Goal: Information Seeking & Learning: Learn about a topic

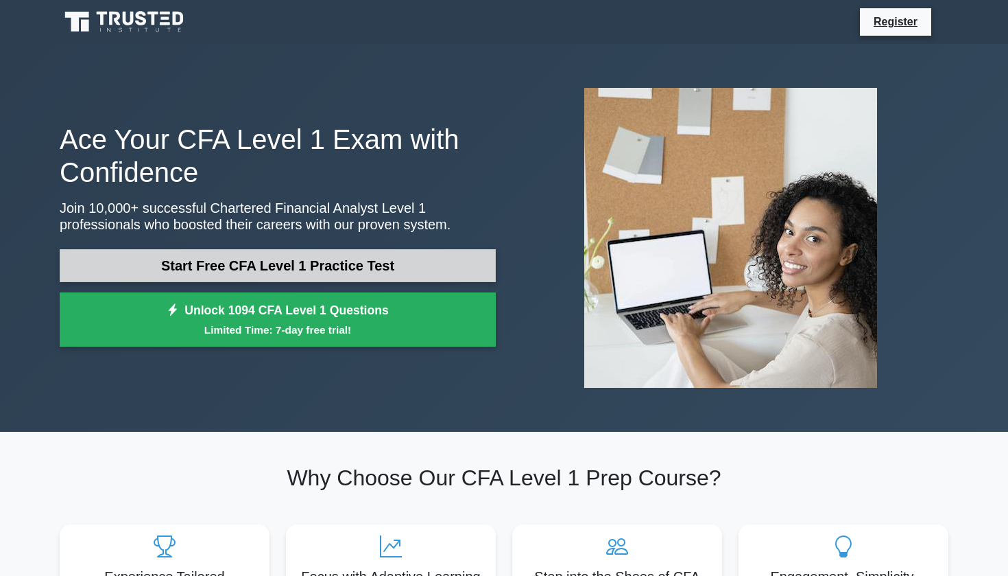
click at [211, 270] on link "Start Free CFA Level 1 Practice Test" at bounding box center [278, 265] width 436 height 33
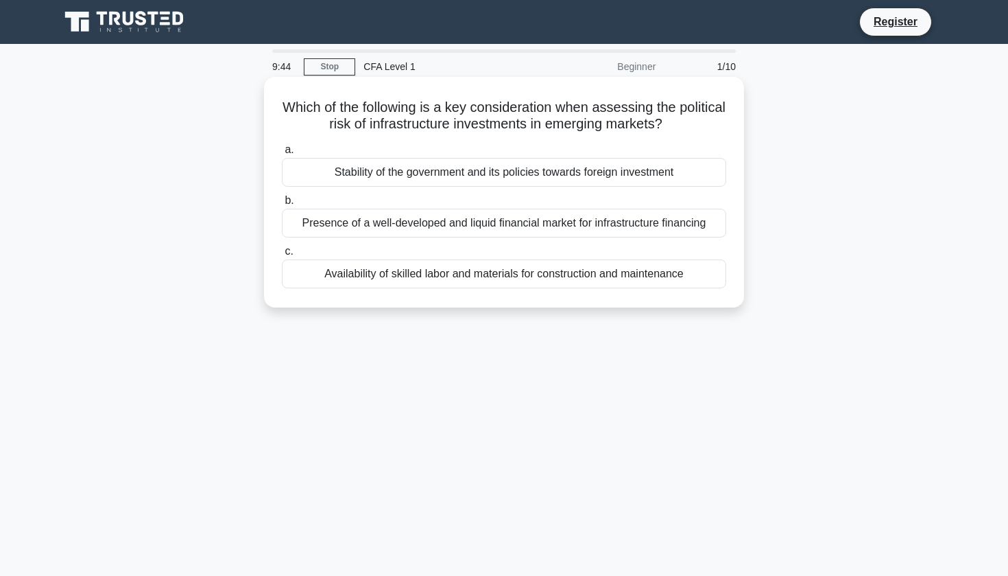
click at [342, 174] on div "Stability of the government and its policies towards foreign investment" at bounding box center [504, 172] width 445 height 29
click at [282, 154] on input "a. Stability of the government and its policies towards foreign investment" at bounding box center [282, 149] width 0 height 9
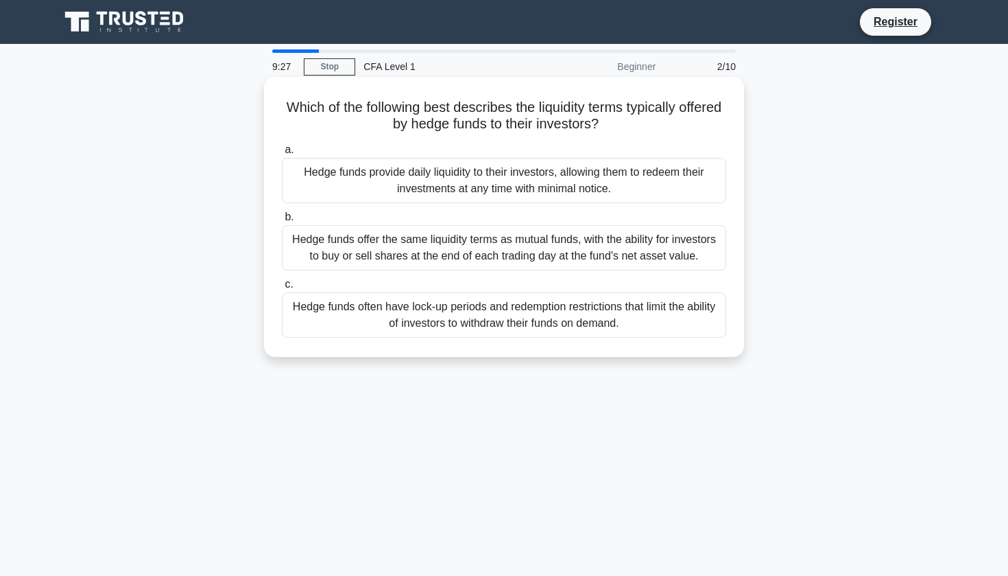
click at [355, 322] on div "Hedge funds often have lock-up periods and redemption restrictions that limit t…" at bounding box center [504, 314] width 445 height 45
click at [282, 289] on input "c. Hedge funds often have lock-up periods and redemption restrictions that limi…" at bounding box center [282, 284] width 0 height 9
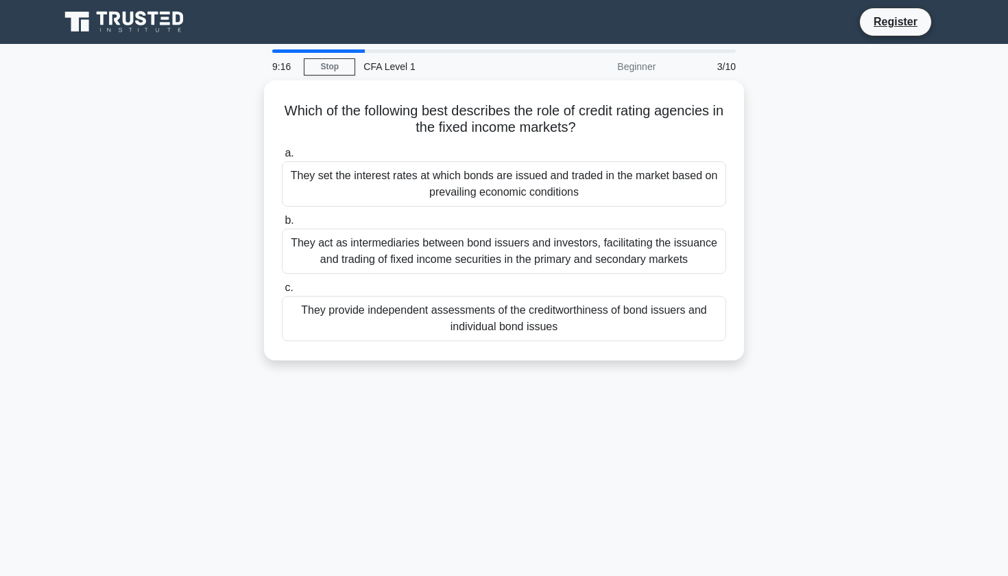
click at [355, 322] on div "They provide independent assessments of the creditworthiness of bond issuers an…" at bounding box center [504, 318] width 445 height 45
click at [282, 292] on input "c. They provide independent assessments of the creditworthiness of bond issuers…" at bounding box center [282, 287] width 0 height 9
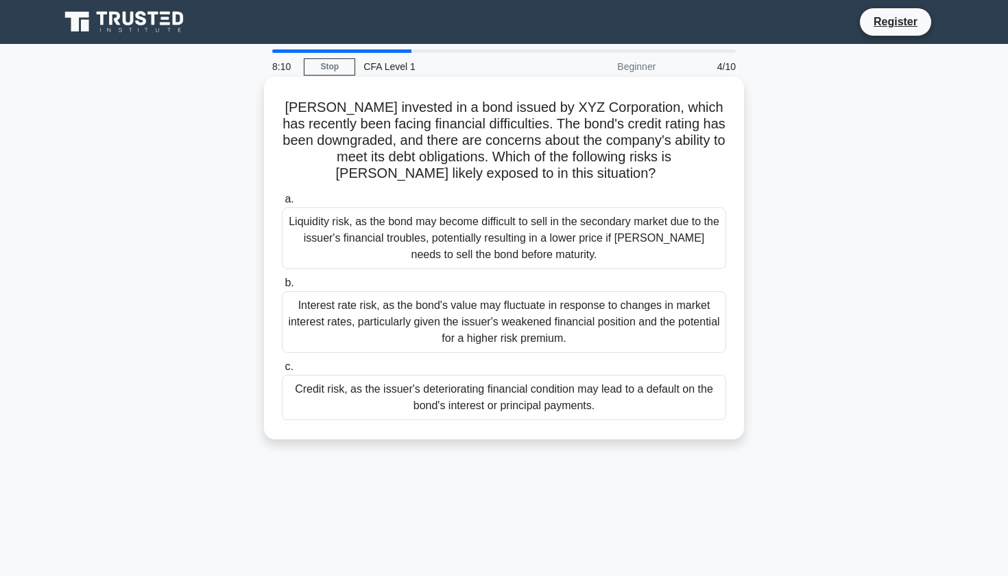
click at [609, 399] on div "Credit risk, as the issuer's deteriorating financial condition may lead to a de…" at bounding box center [504, 397] width 445 height 45
click at [282, 371] on input "c. Credit risk, as the issuer's deteriorating financial condition may lead to a…" at bounding box center [282, 366] width 0 height 9
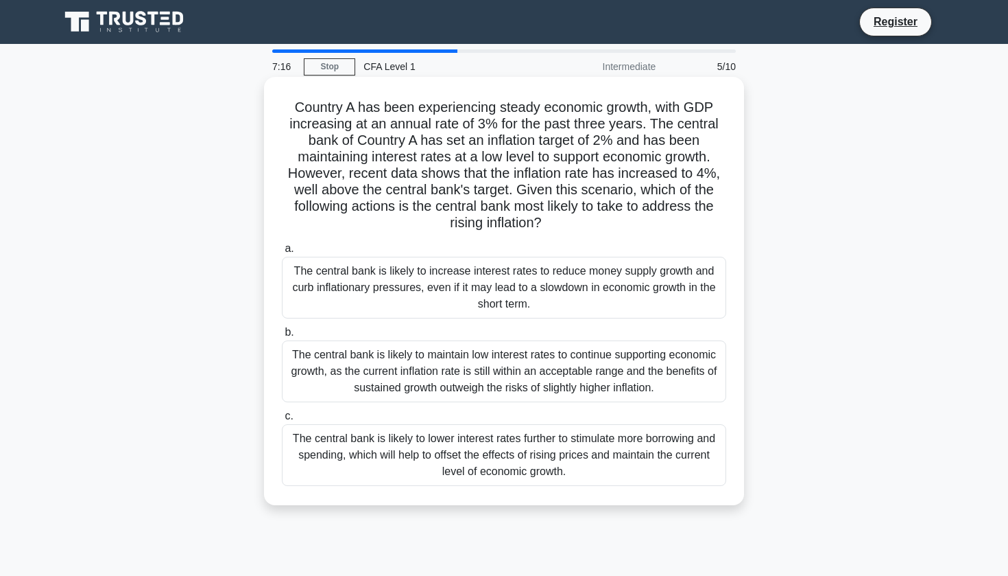
click at [503, 267] on div "The central bank is likely to increase interest rates to reduce money supply gr…" at bounding box center [504, 288] width 445 height 62
click at [282, 253] on input "a. The central bank is likely to increase interest rates to reduce money supply…" at bounding box center [282, 248] width 0 height 9
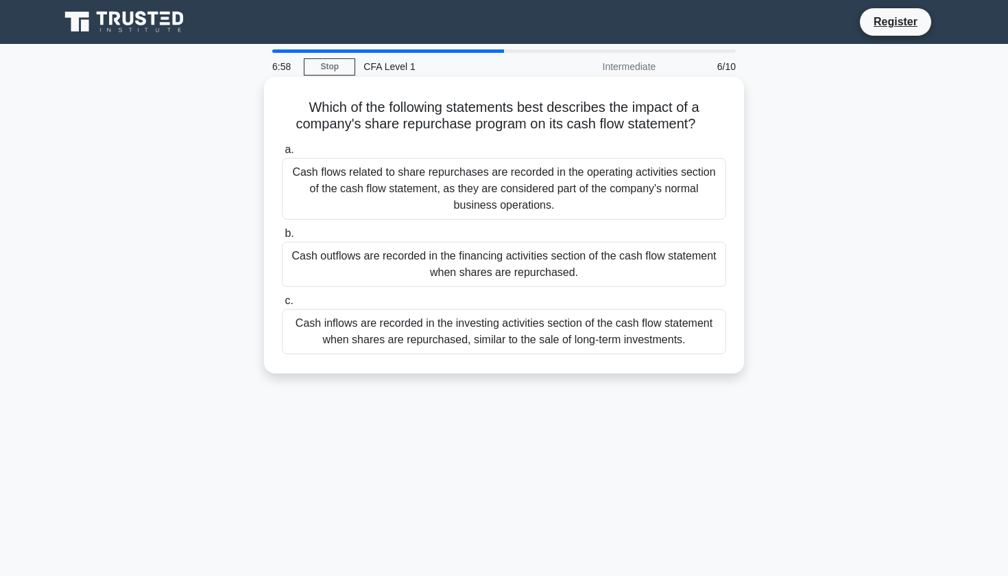
click at [516, 275] on div "Cash outflows are recorded in the financing activities section of the cash flow…" at bounding box center [504, 263] width 445 height 45
click at [282, 238] on input "b. Cash outflows are recorded in the financing activities section of the cash f…" at bounding box center [282, 233] width 0 height 9
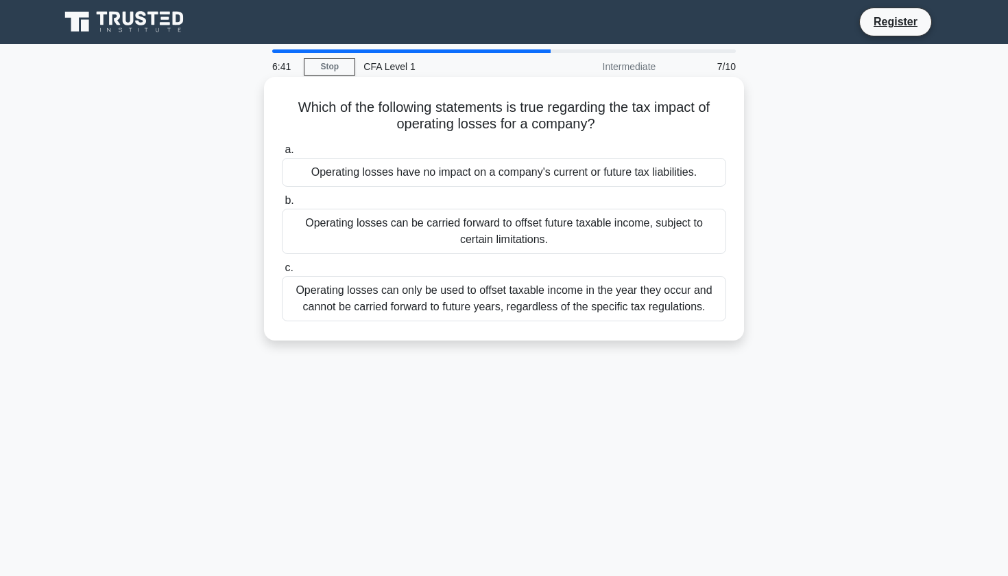
click at [502, 306] on div "Operating losses can only be used to offset taxable income in the year they occ…" at bounding box center [504, 298] width 445 height 45
click at [282, 272] on input "c. Operating losses can only be used to offset taxable income in the year they …" at bounding box center [282, 267] width 0 height 9
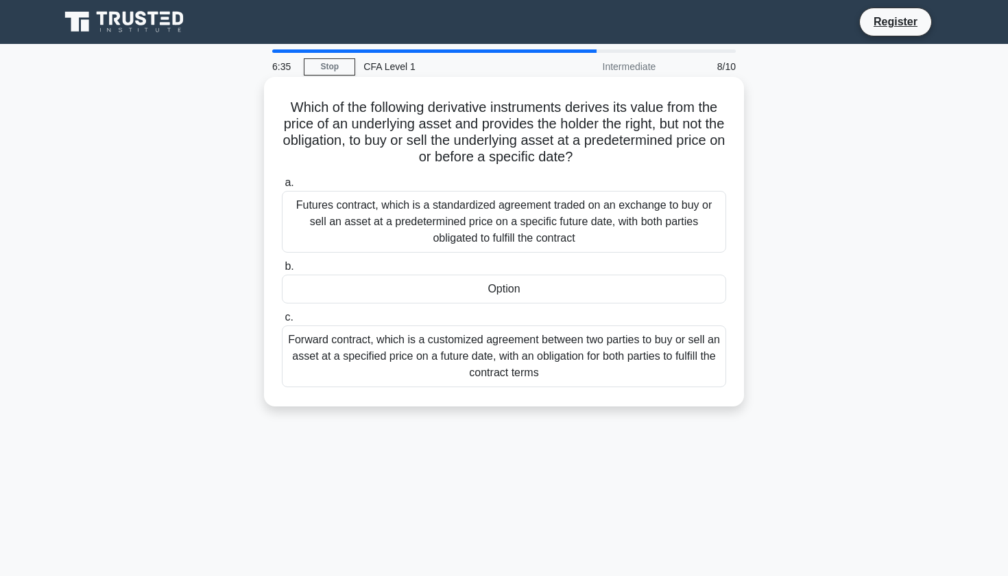
click at [504, 291] on div "Option" at bounding box center [504, 288] width 445 height 29
click at [282, 271] on input "b. Option" at bounding box center [282, 266] width 0 height 9
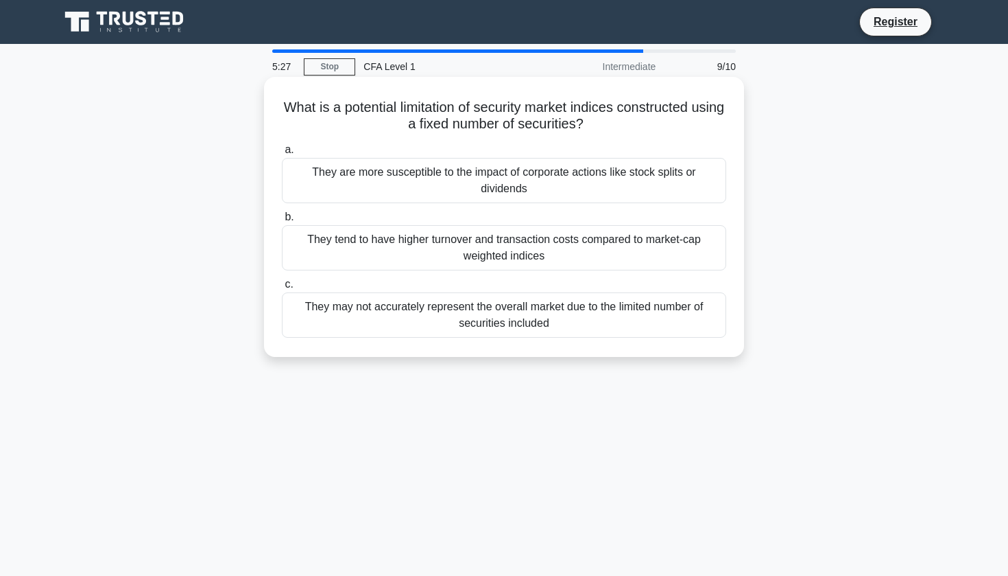
click at [523, 246] on div "They tend to have higher turnover and transaction costs compared to market-cap …" at bounding box center [504, 247] width 445 height 45
click at [282, 222] on input "b. They tend to have higher turnover and transaction costs compared to market-c…" at bounding box center [282, 217] width 0 height 9
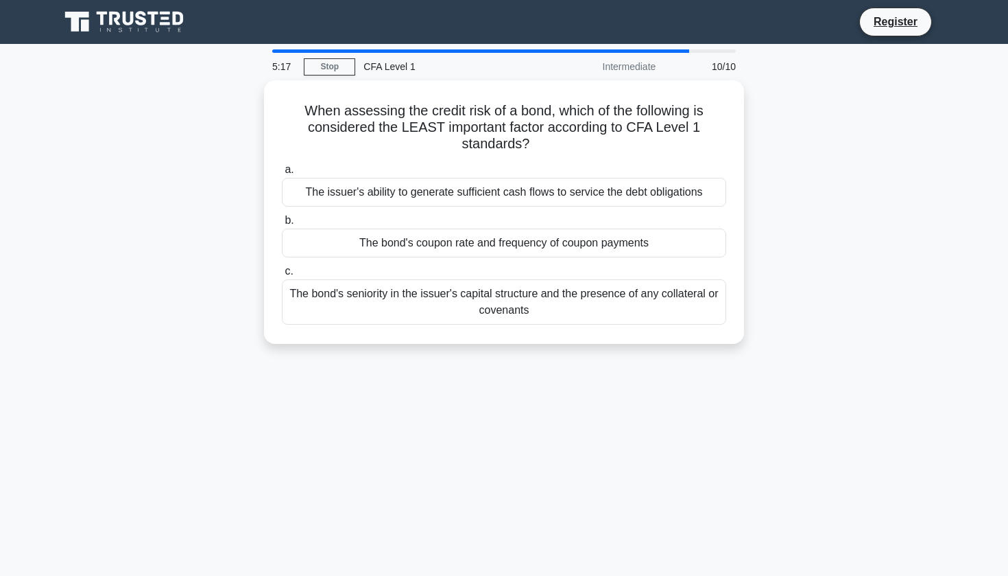
click at [523, 246] on div "The bond's coupon rate and frequency of coupon payments" at bounding box center [504, 242] width 445 height 29
click at [282, 225] on input "b. The bond's coupon rate and frequency of coupon payments" at bounding box center [282, 220] width 0 height 9
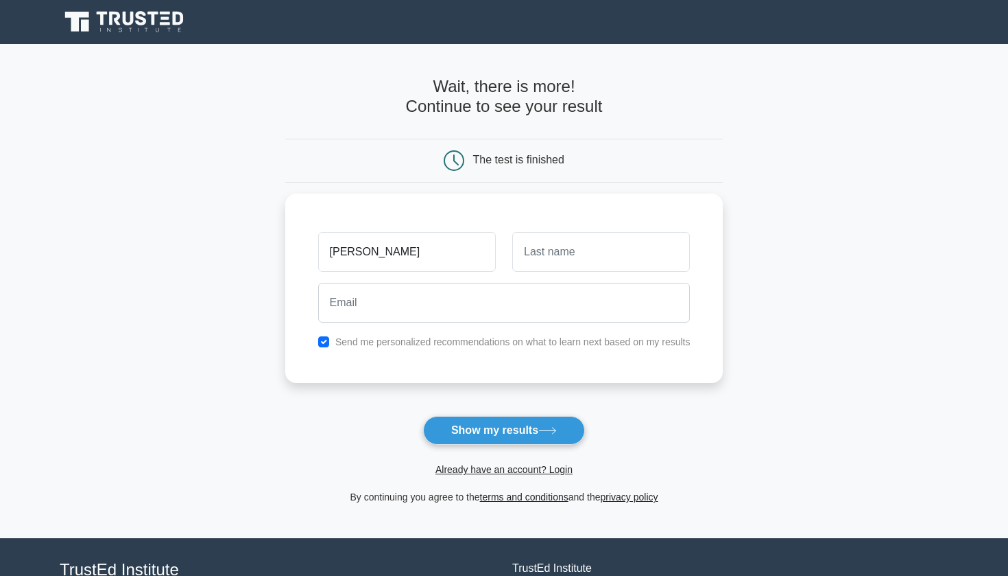
type input "[PERSON_NAME]"
type input "deiebr"
click at [401, 351] on div "[PERSON_NAME] deiebr [PERSON_NAME] Send me personalized recommendations on what…" at bounding box center [504, 284] width 438 height 189
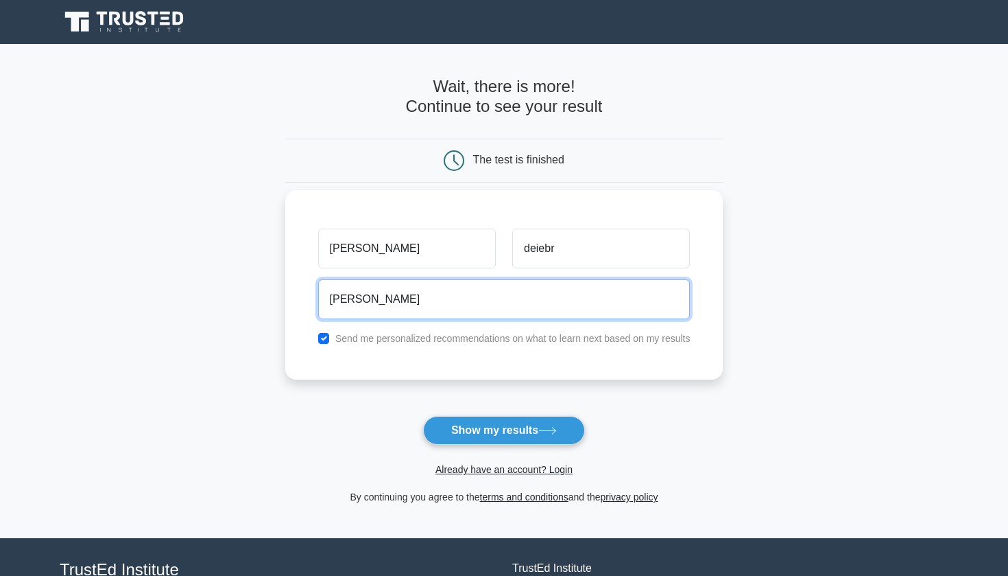
click at [400, 300] on input "deiber" at bounding box center [504, 299] width 373 height 40
type input "deiberla"
type input "deiberlana@icloud.com"
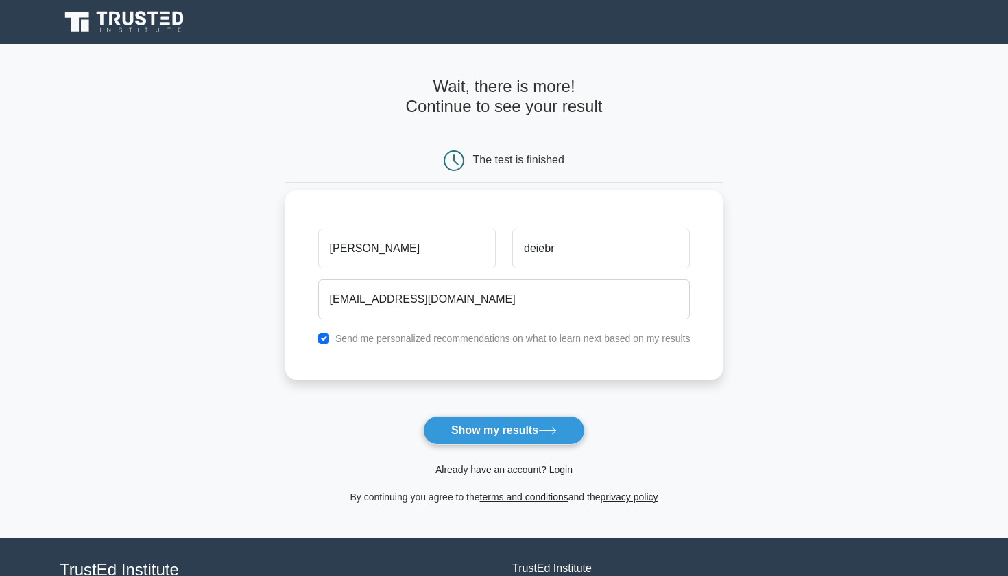
drag, startPoint x: 473, startPoint y: 428, endPoint x: 460, endPoint y: 295, distance: 133.7
click at [460, 298] on form "Wait, there is more! Continue to see your result The test is finished lana deie…" at bounding box center [504, 291] width 438 height 428
click at [324, 339] on input "checkbox" at bounding box center [323, 338] width 11 height 11
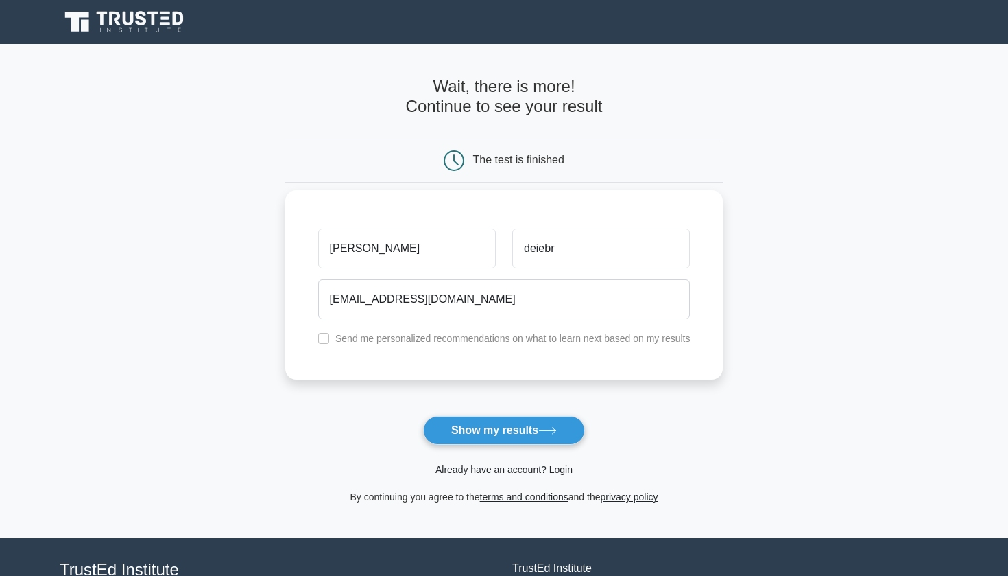
click at [324, 339] on input "checkbox" at bounding box center [323, 338] width 11 height 11
checkbox input "true"
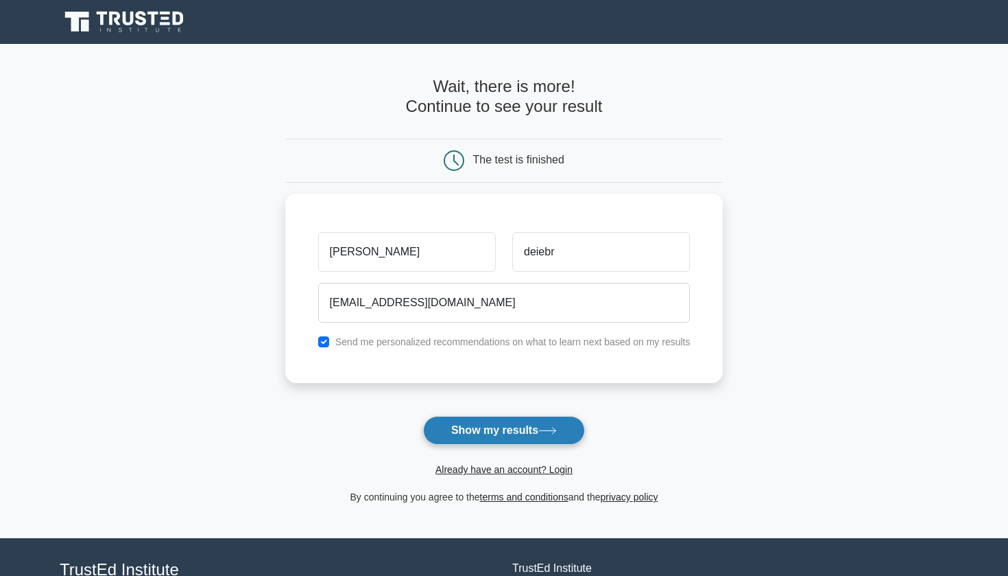
click at [460, 431] on button "Show my results" at bounding box center [504, 430] width 162 height 29
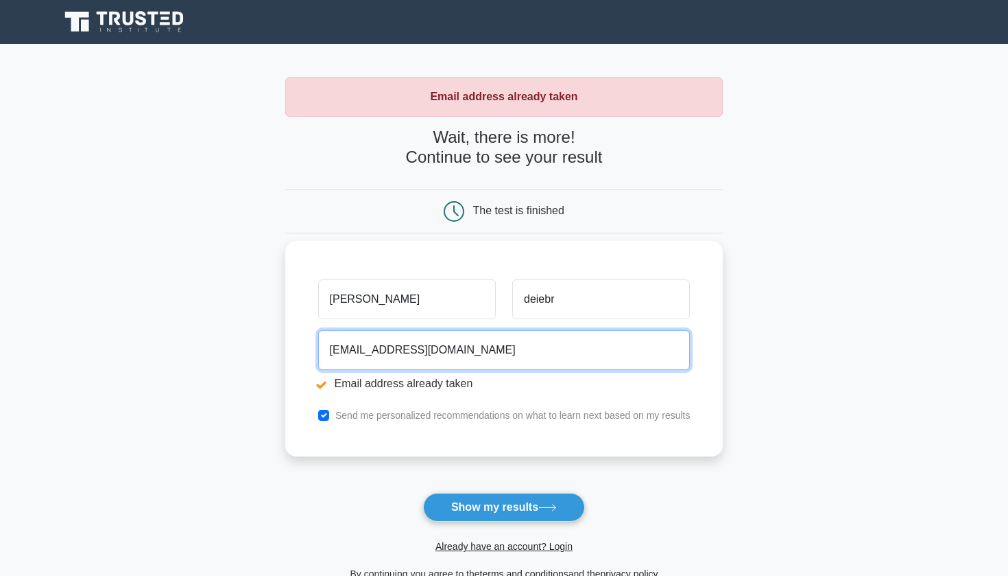
click at [363, 343] on input "[EMAIL_ADDRESS][DOMAIN_NAME]" at bounding box center [504, 350] width 373 height 40
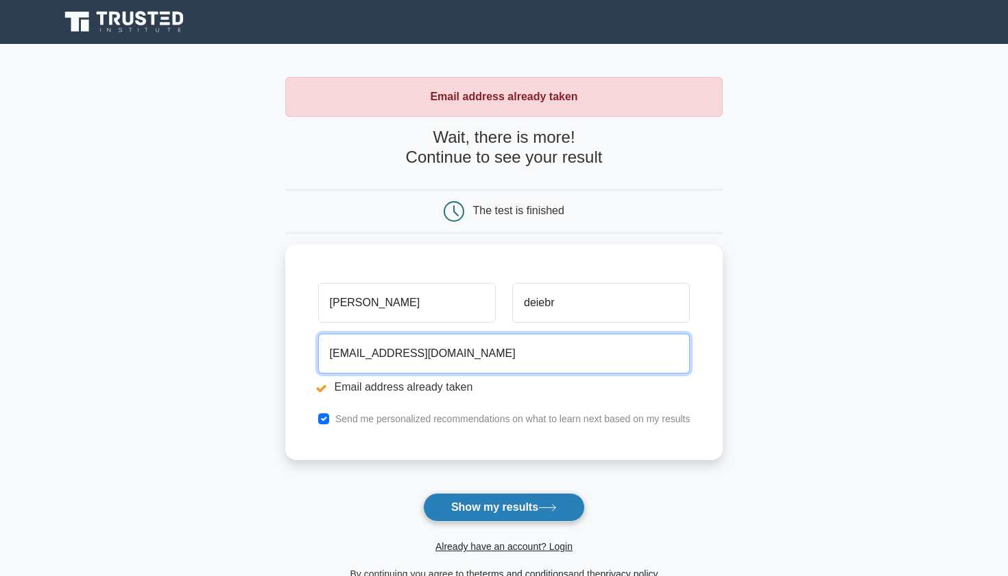
type input "l25deib@siena.edu"
click at [462, 499] on button "Show my results" at bounding box center [504, 507] width 162 height 29
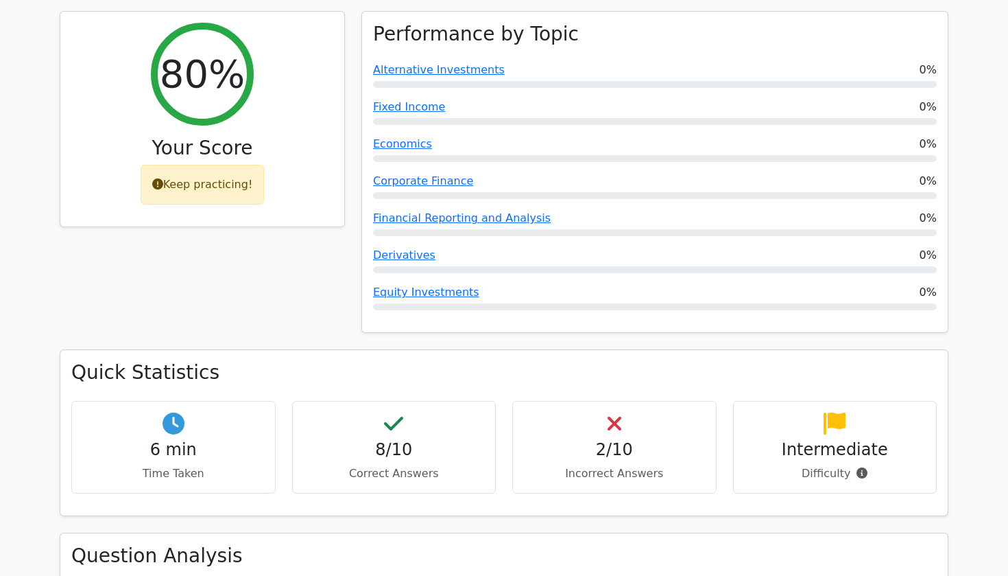
scroll to position [587, 0]
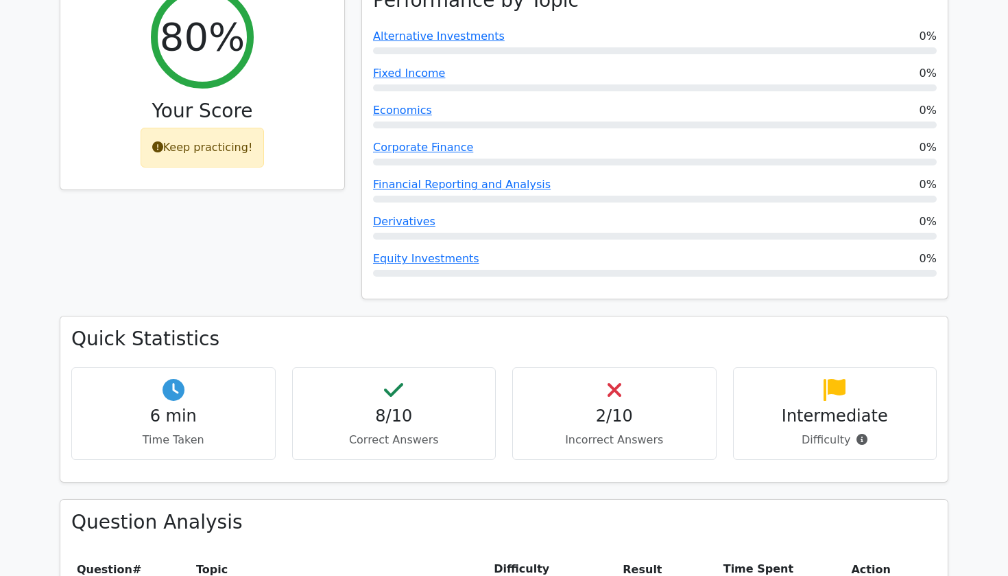
click at [166, 128] on div "Keep practicing!" at bounding box center [203, 148] width 124 height 40
click at [151, 128] on div "Keep practicing!" at bounding box center [203, 148] width 124 height 40
click at [159, 141] on icon at bounding box center [157, 146] width 11 height 11
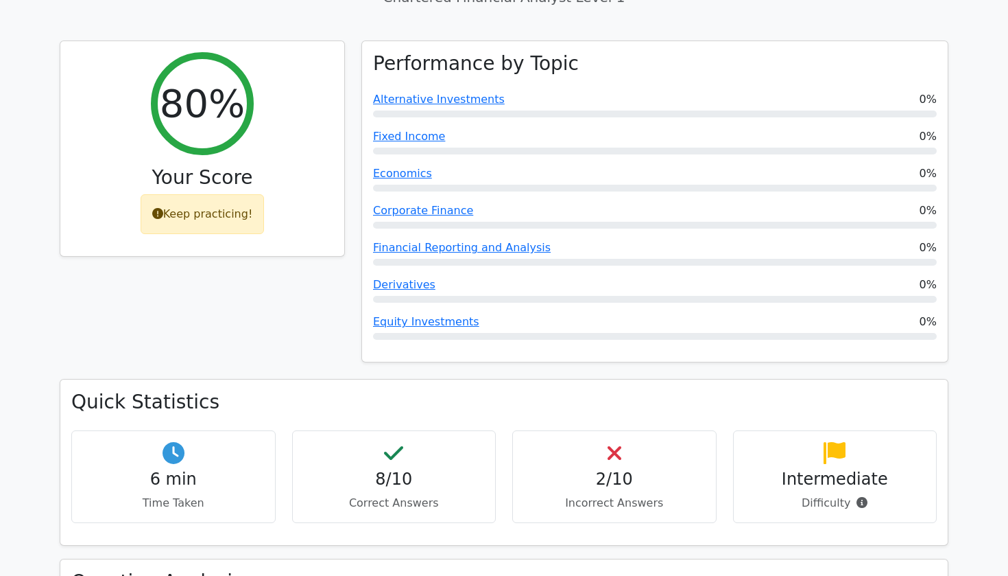
scroll to position [445, 0]
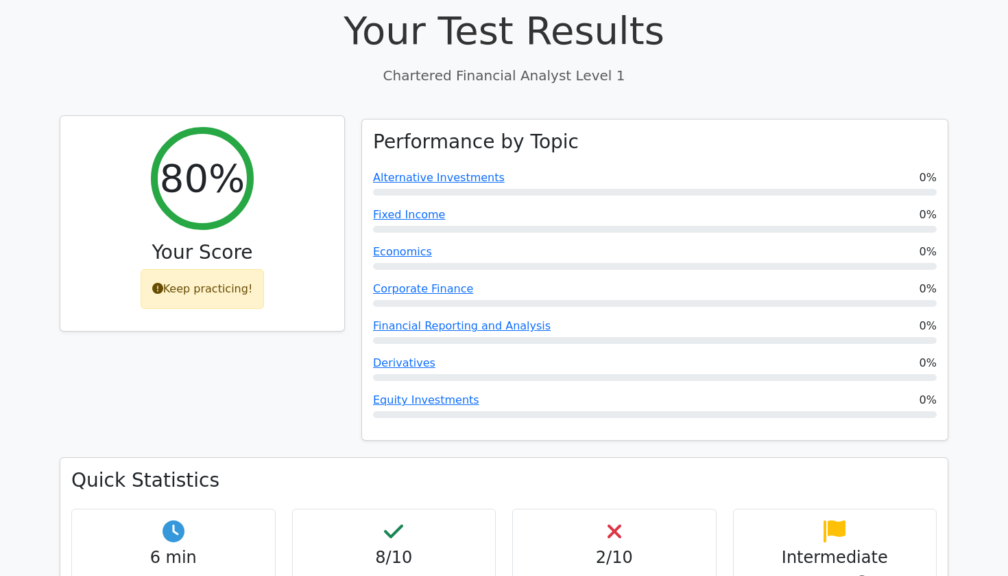
click at [160, 283] on icon at bounding box center [157, 288] width 11 height 11
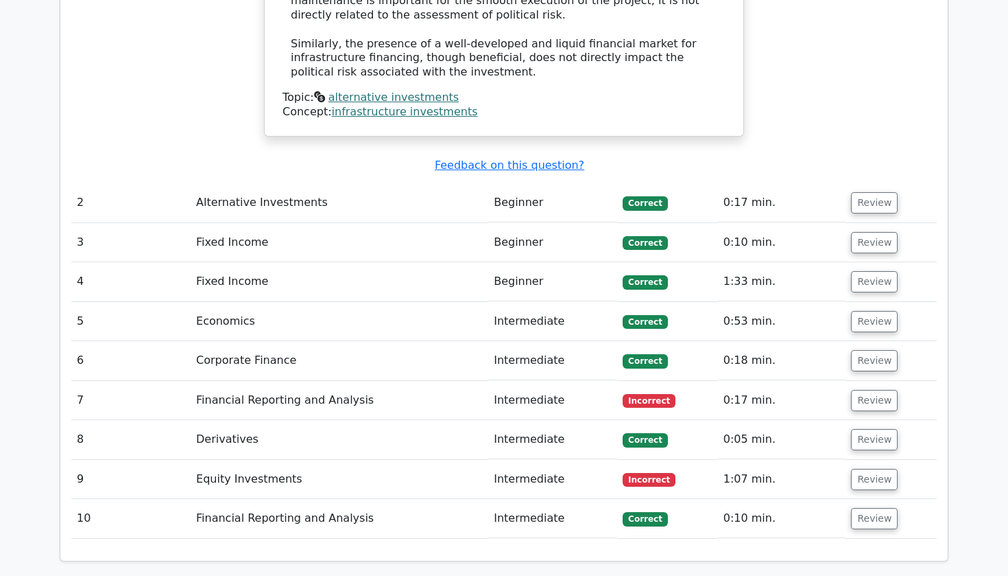
scroll to position [1664, 0]
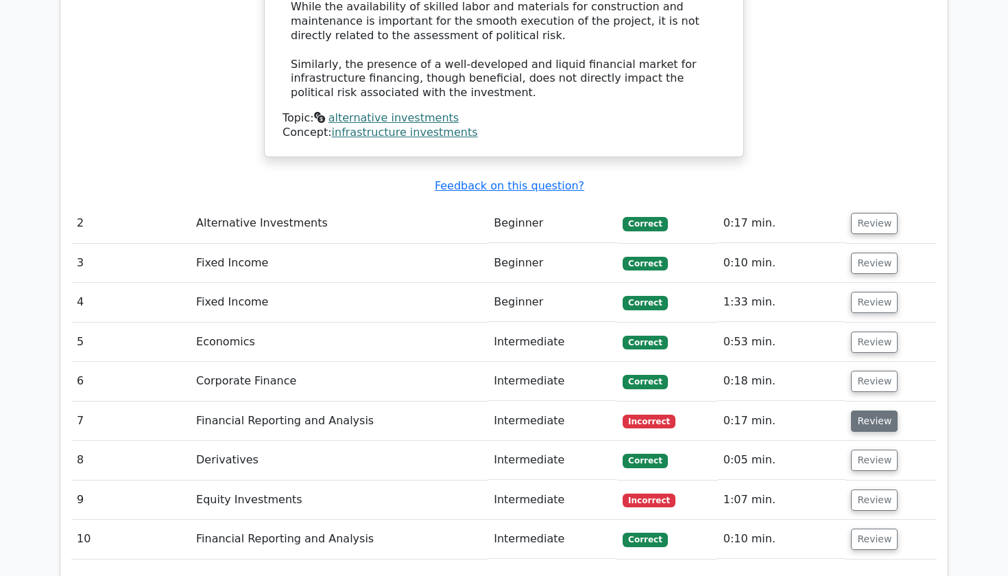
click at [855, 410] on button "Review" at bounding box center [874, 420] width 47 height 21
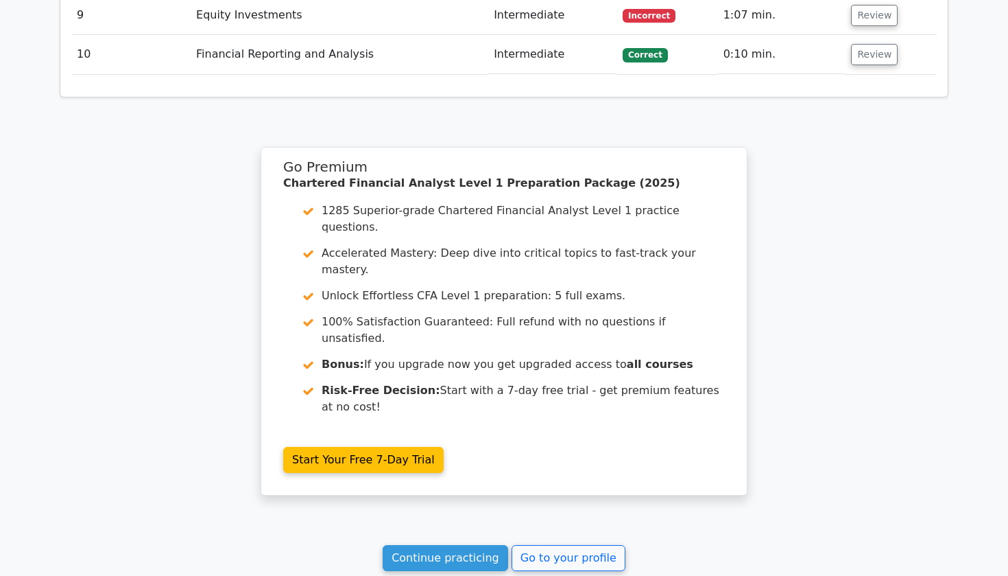
scroll to position [2776, 0]
